Goal: Book appointment/travel/reservation

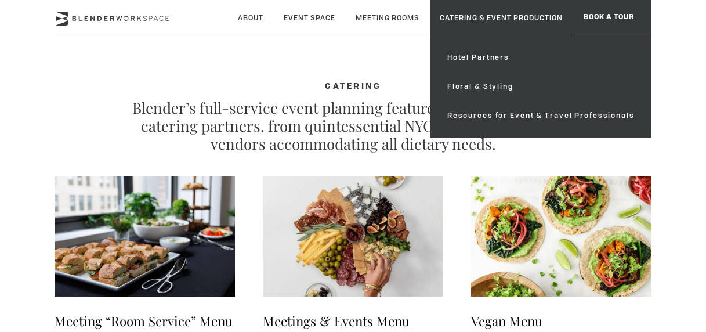
type div "2025-09-19"
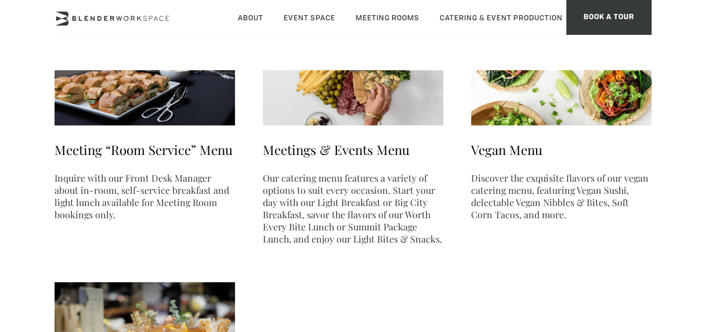
scroll to position [174, 0]
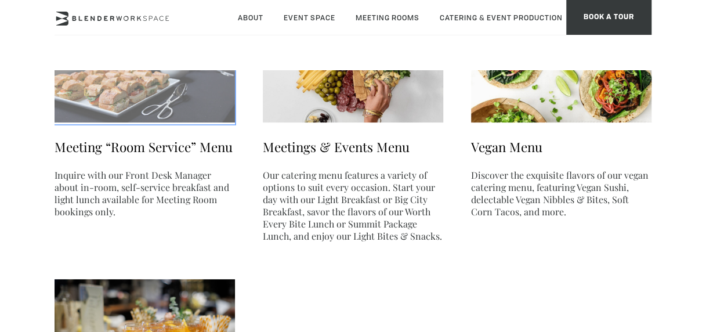
click at [139, 101] on img at bounding box center [145, 62] width 180 height 120
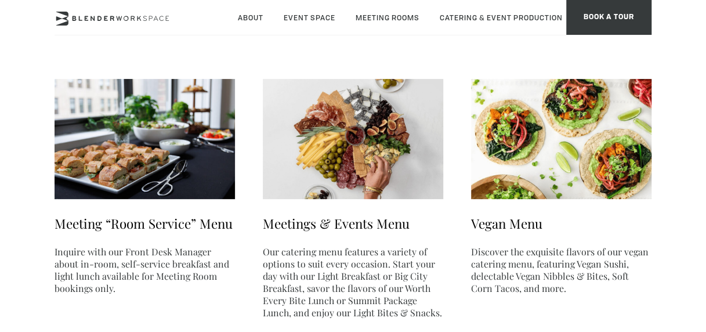
scroll to position [0, 0]
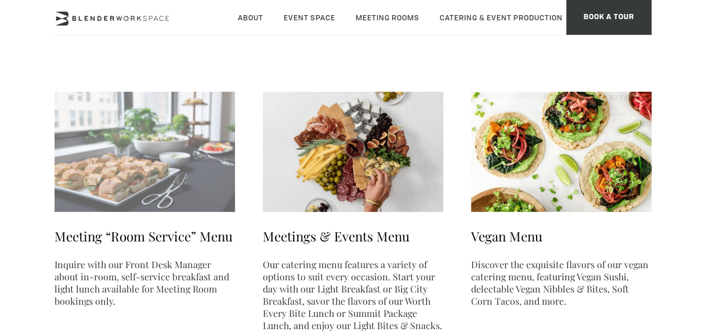
scroll to position [116, 0]
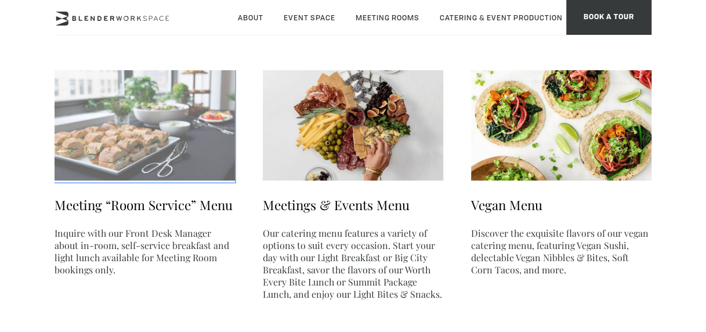
click at [138, 152] on img at bounding box center [145, 120] width 180 height 120
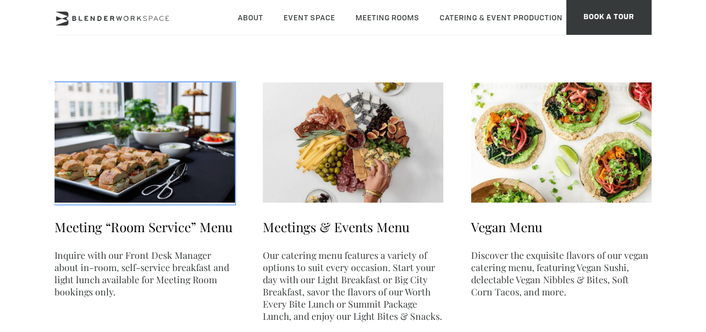
scroll to position [0, 0]
